Goal: Find contact information

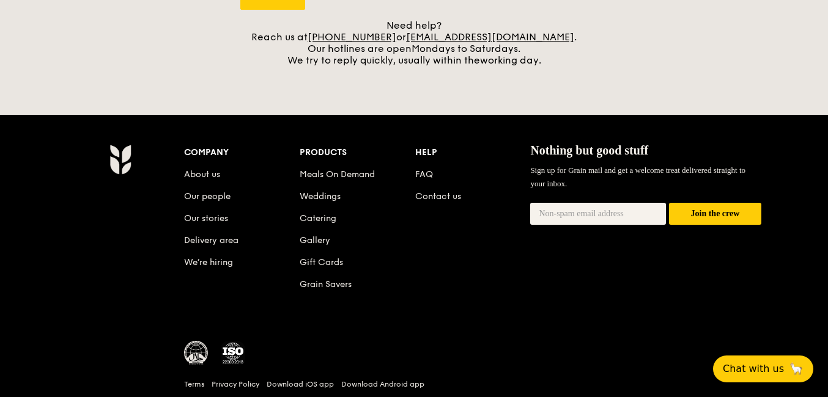
scroll to position [588, 0]
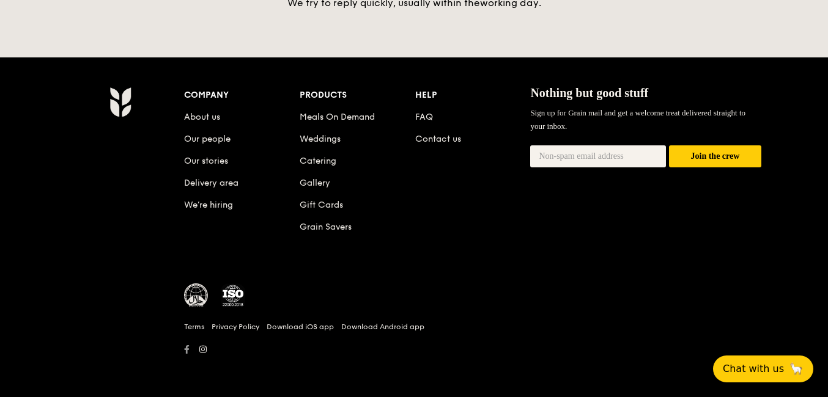
click at [186, 348] on icon at bounding box center [187, 349] width 4 height 9
